Goal: Information Seeking & Learning: Understand process/instructions

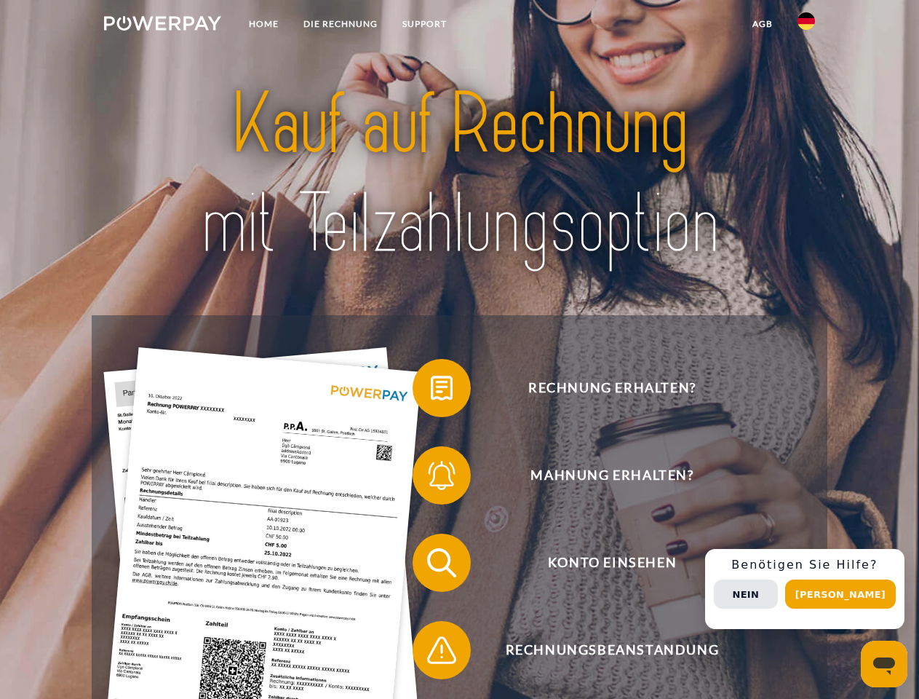
click at [162, 25] on img at bounding box center [162, 23] width 117 height 15
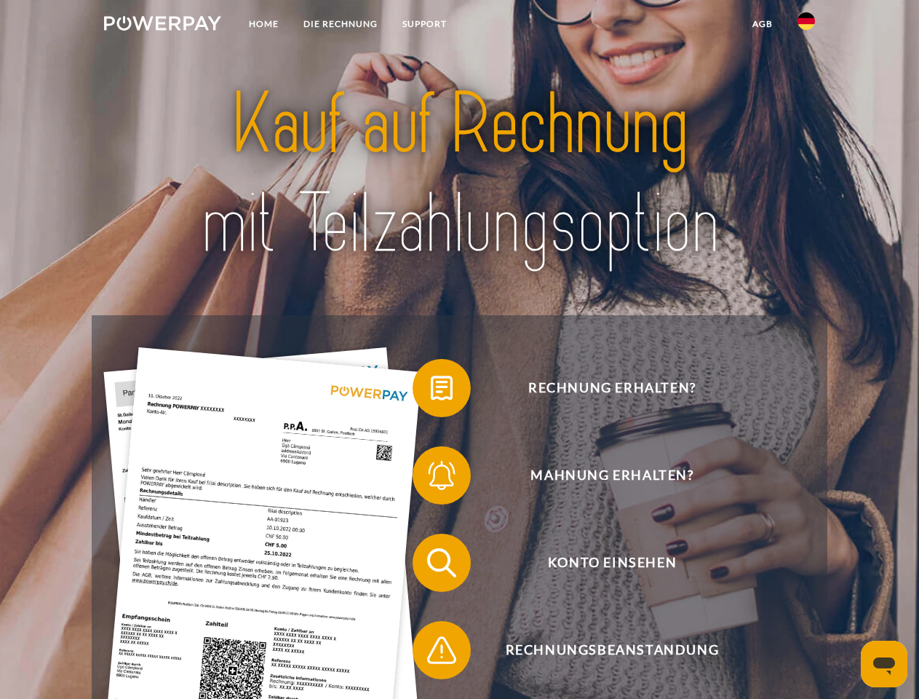
click at [806, 25] on img at bounding box center [806, 20] width 17 height 17
click at [762, 24] on link "agb" at bounding box center [762, 24] width 45 height 26
click at [431, 391] on span at bounding box center [420, 388] width 73 height 73
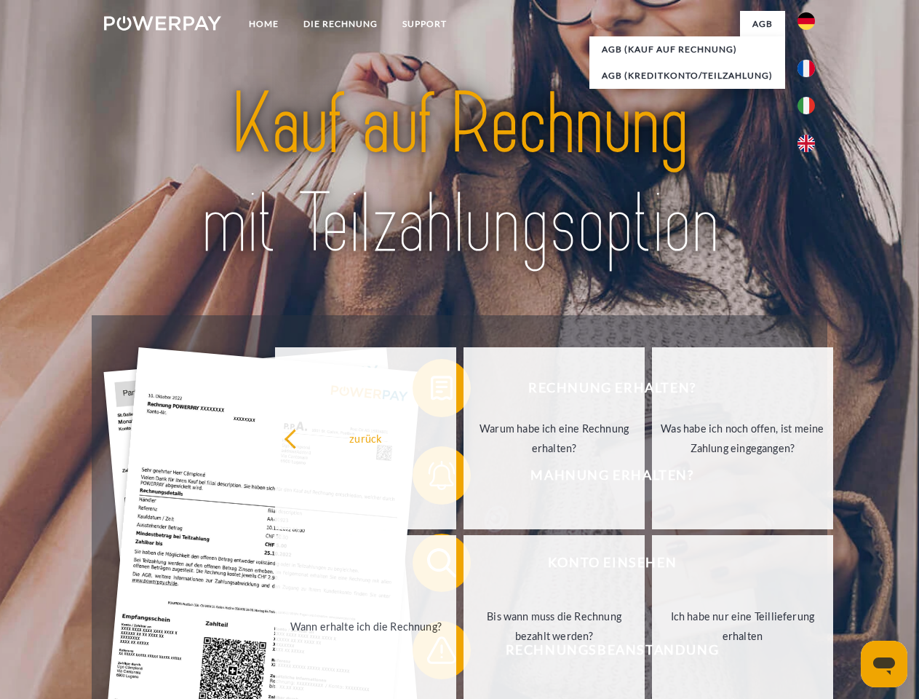
click at [431, 478] on div "Rechnung erhalten? Mahnung erhalten? Konto einsehen" at bounding box center [459, 606] width 735 height 582
click at [464, 565] on link "Bis wann muss die Rechnung bezahlt werden?" at bounding box center [554, 626] width 181 height 182
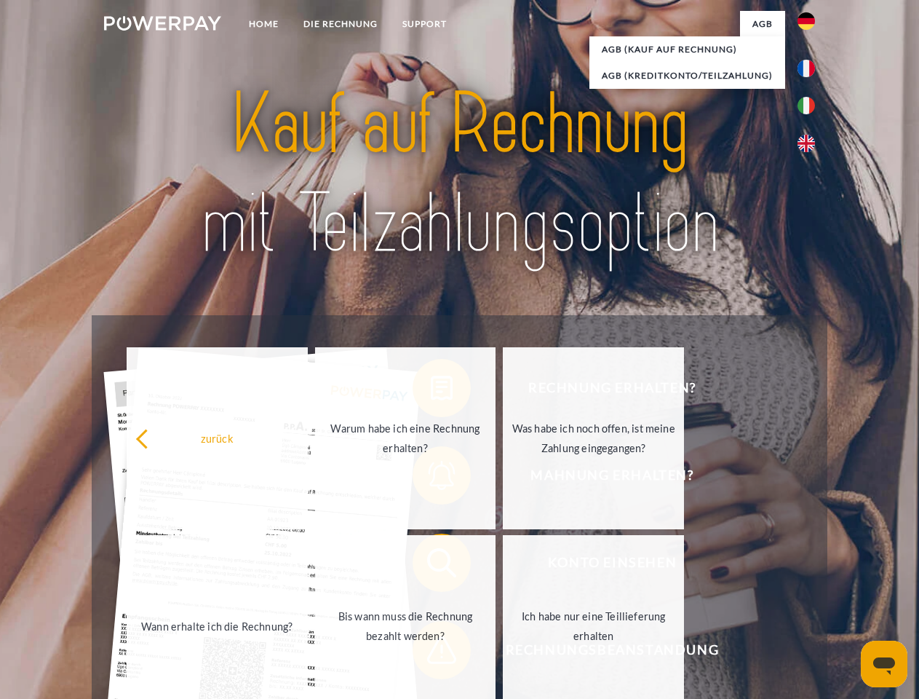
click at [431, 653] on span at bounding box center [420, 650] width 73 height 73
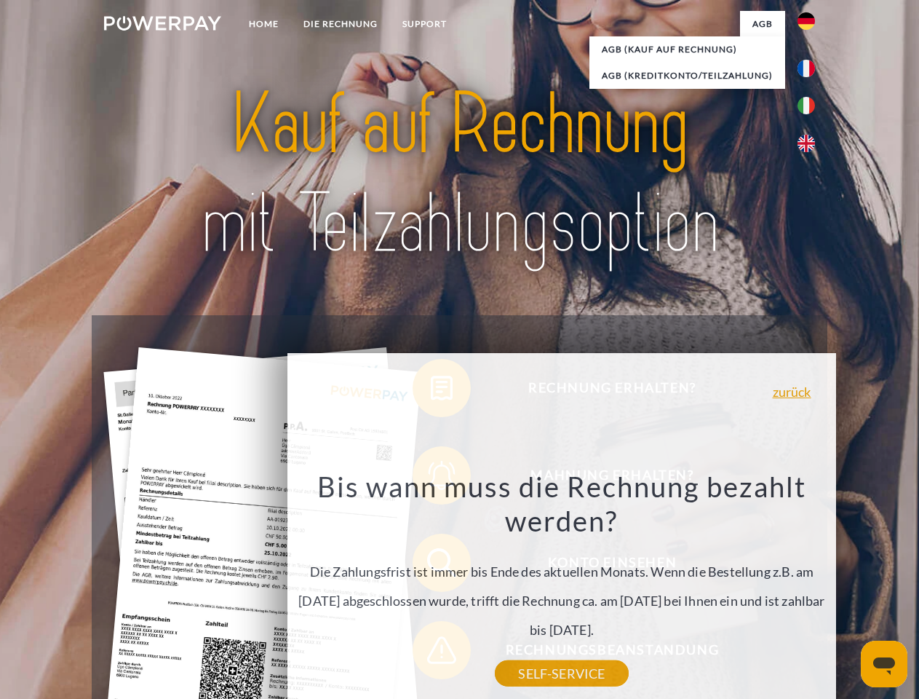
click at [810, 589] on div "Rechnung erhalten? Mahnung erhalten? Konto einsehen" at bounding box center [459, 606] width 735 height 582
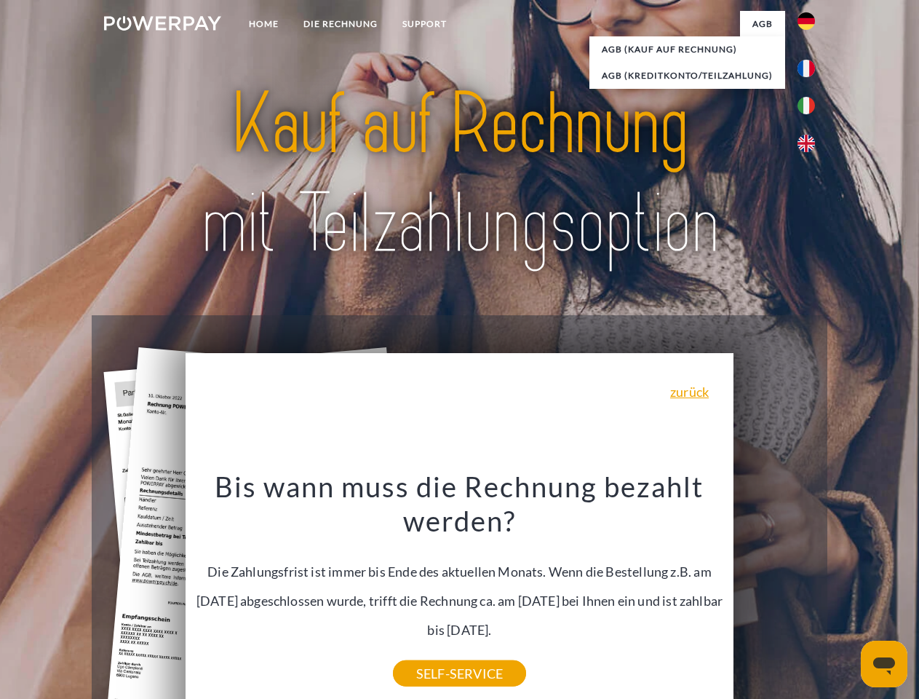
click at [774, 592] on span "Konto einsehen" at bounding box center [612, 562] width 357 height 58
click at [846, 594] on header "Home DIE RECHNUNG SUPPORT" at bounding box center [459, 502] width 919 height 1005
